Goal: Task Accomplishment & Management: Use online tool/utility

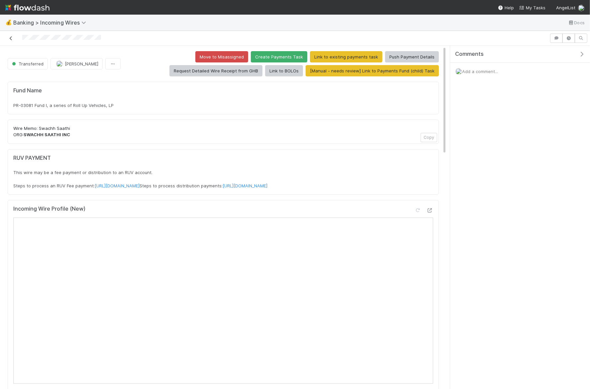
click at [11, 35] on link at bounding box center [11, 38] width 7 height 7
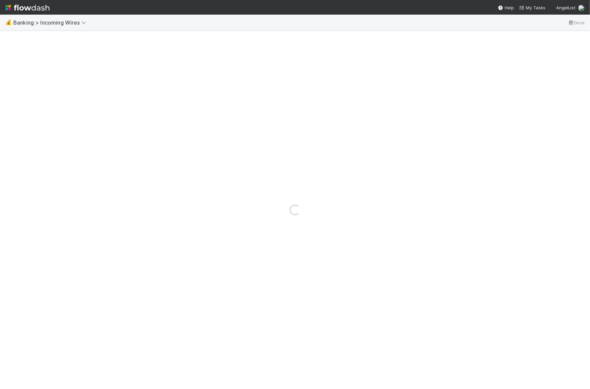
click at [49, 17] on div "💰 Banking > Incoming Wires Docs" at bounding box center [295, 23] width 590 height 16
click at [49, 22] on span "Banking > Incoming Wires" at bounding box center [51, 22] width 76 height 7
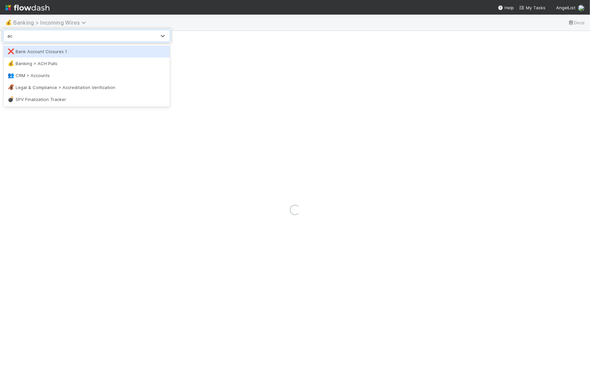
type input "ach"
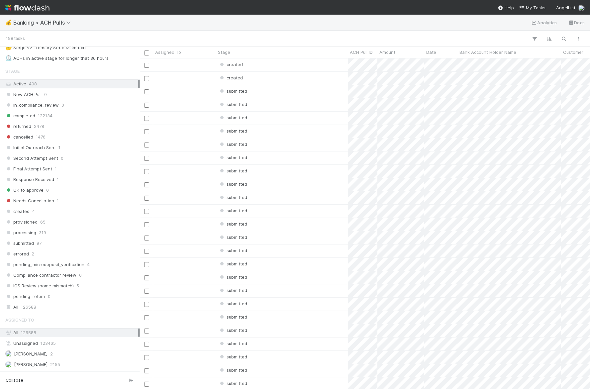
scroll to position [64, 0]
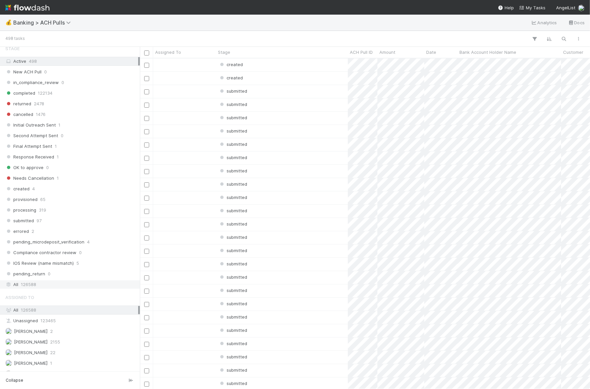
click at [45, 282] on div "All 126588" at bounding box center [70, 284] width 140 height 9
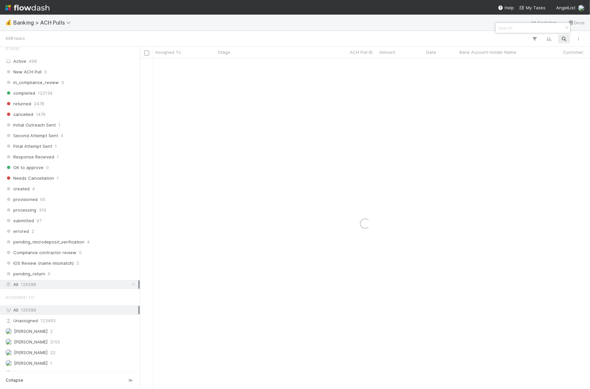
type input "[EMAIL_ADDRESS][DOMAIN_NAME]"
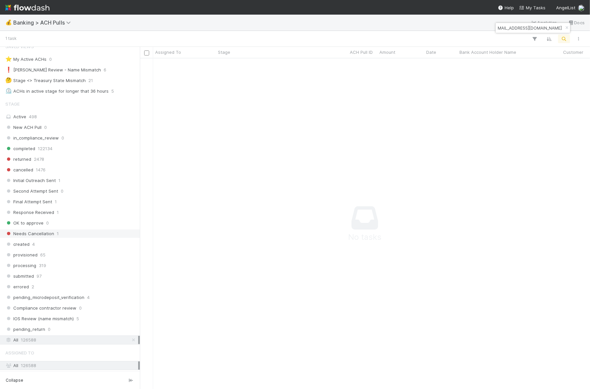
scroll to position [64, 0]
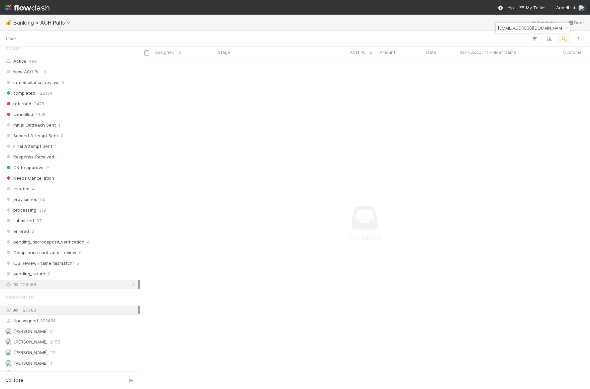
click at [516, 31] on input "[EMAIL_ADDRESS][DOMAIN_NAME]" at bounding box center [530, 28] width 66 height 8
paste input "504250"
type input "504250"
click at [316, 65] on div "IOS Review (name mismatch)" at bounding box center [282, 64] width 132 height 13
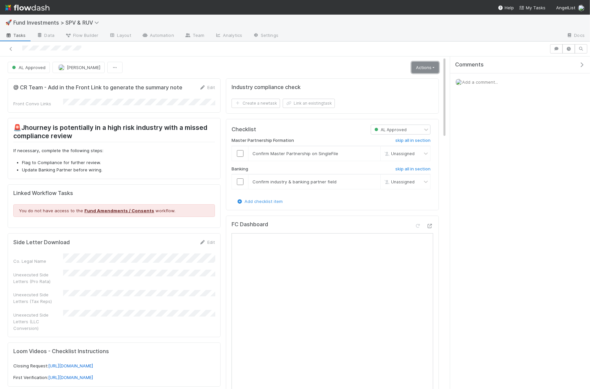
click at [420, 70] on link "Actions" at bounding box center [425, 67] width 27 height 11
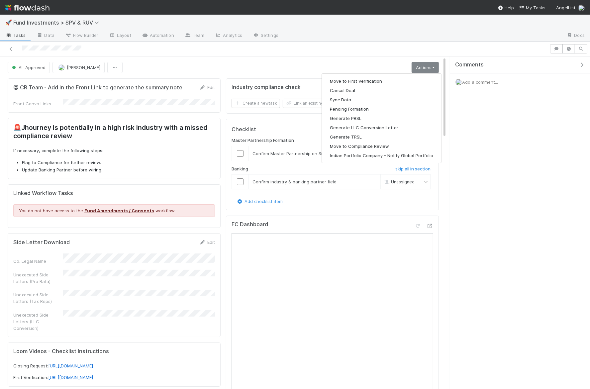
click at [404, 73] on div "Move to First Verification Cancel Deal Sync Data Pending Formation Generate PRS…" at bounding box center [382, 118] width 120 height 90
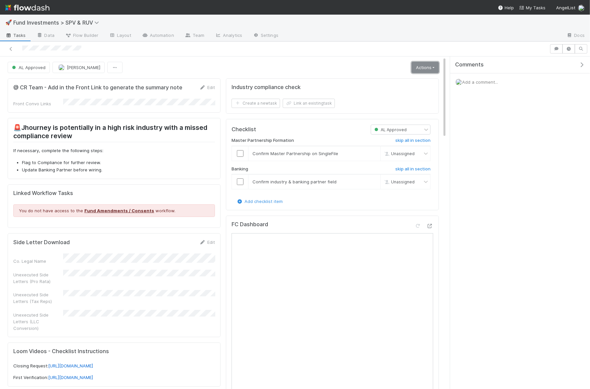
click at [425, 63] on link "Actions" at bounding box center [425, 67] width 27 height 11
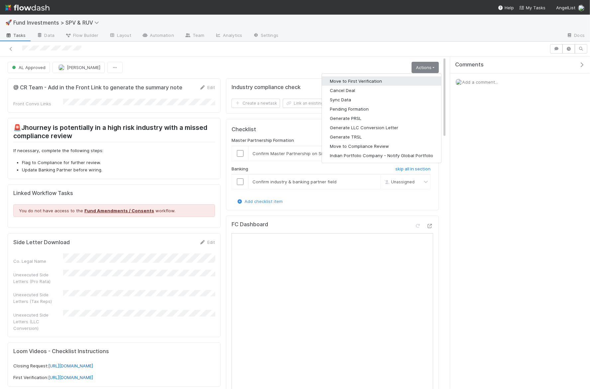
click at [393, 77] on button "Move to First Verification" at bounding box center [381, 80] width 119 height 9
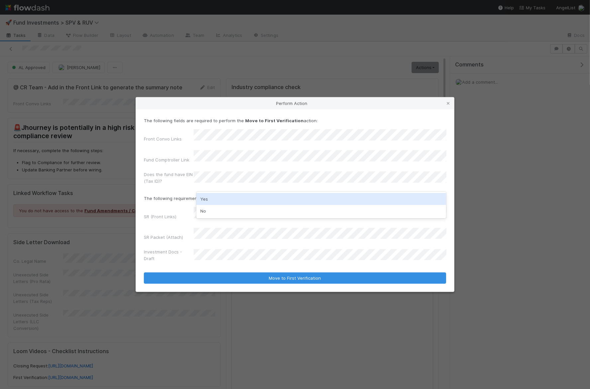
click at [220, 195] on div "Yes" at bounding box center [321, 199] width 250 height 12
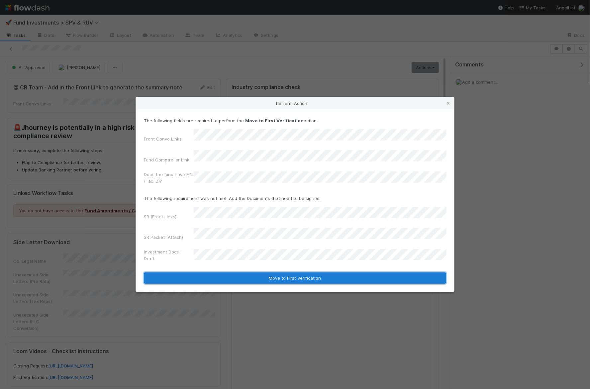
click at [237, 273] on button "Move to First Verification" at bounding box center [295, 278] width 302 height 11
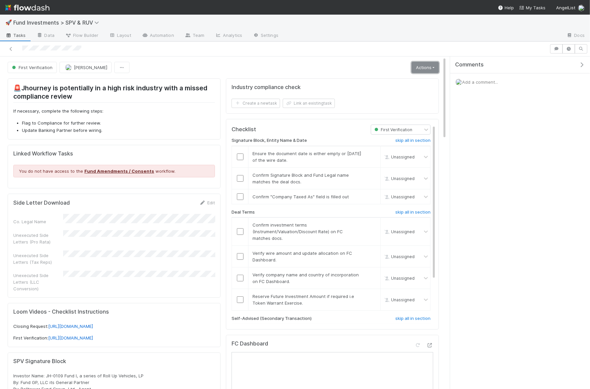
click at [428, 64] on link "Actions" at bounding box center [425, 67] width 27 height 11
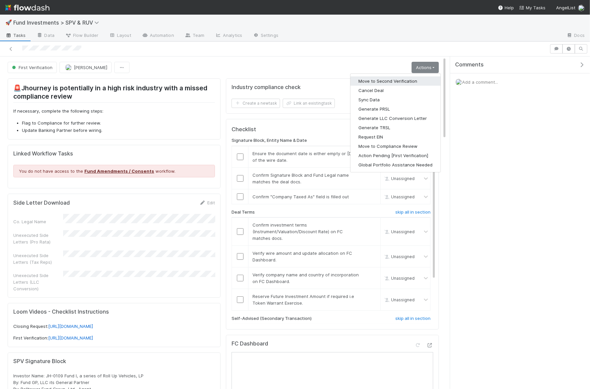
click at [383, 81] on button "Move to Second Verification" at bounding box center [396, 80] width 90 height 9
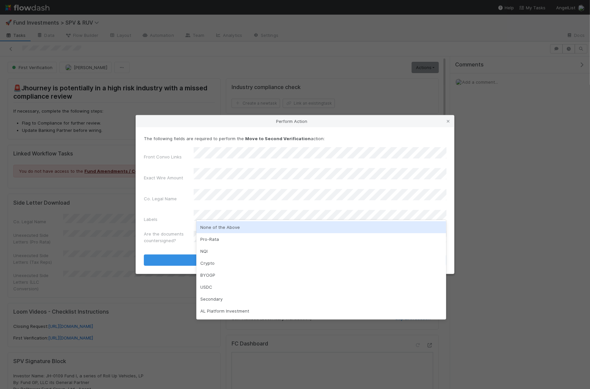
click at [218, 226] on div "None of the Above" at bounding box center [321, 227] width 250 height 12
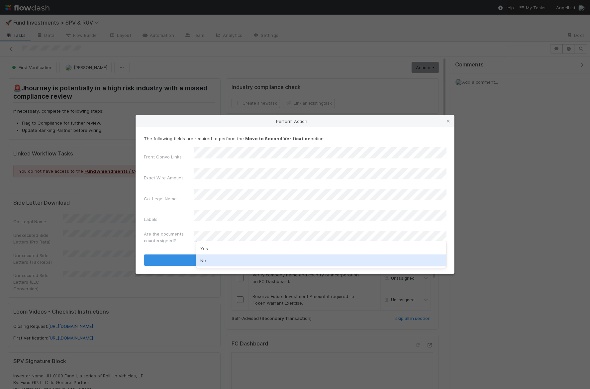
click at [218, 255] on div "No" at bounding box center [321, 261] width 250 height 12
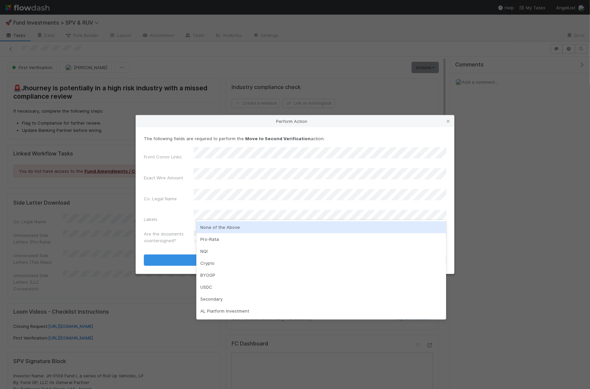
click at [212, 231] on div "None of the Above" at bounding box center [321, 227] width 250 height 12
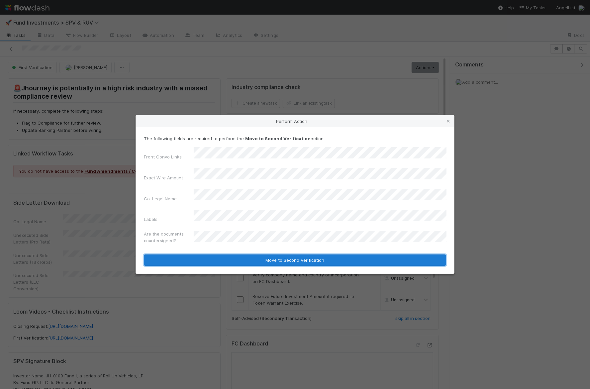
click at [213, 257] on button "Move to Second Verification" at bounding box center [295, 260] width 302 height 11
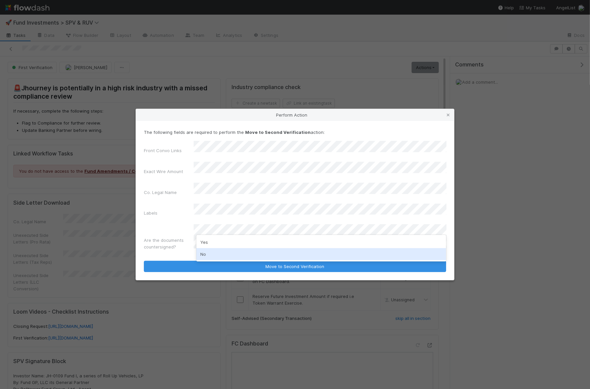
click at [211, 254] on div "No" at bounding box center [321, 254] width 250 height 12
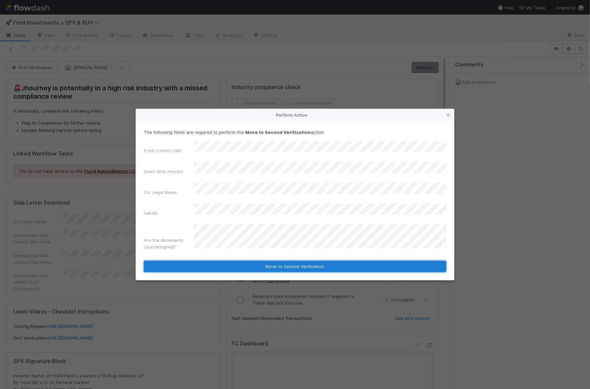
click at [211, 261] on button "Move to Second Verification" at bounding box center [295, 266] width 302 height 11
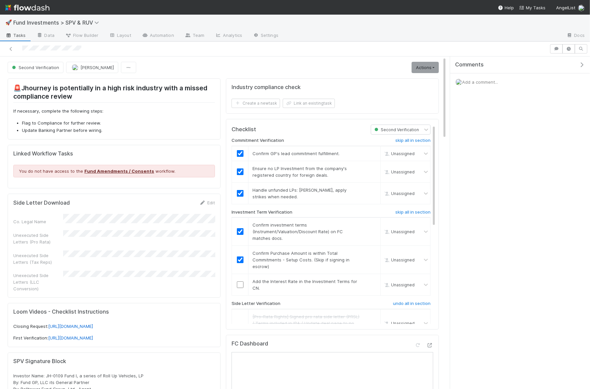
checkbox input "true"
